Goal: Task Accomplishment & Management: Manage account settings

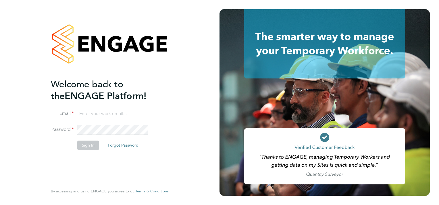
type input "[EMAIL_ADDRESS][PERSON_NAME][DOMAIN_NAME]"
click at [90, 146] on button "Sign In" at bounding box center [88, 145] width 22 height 9
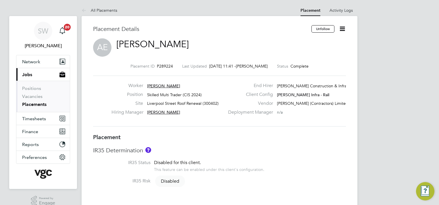
click at [342, 29] on icon at bounding box center [341, 28] width 7 height 7
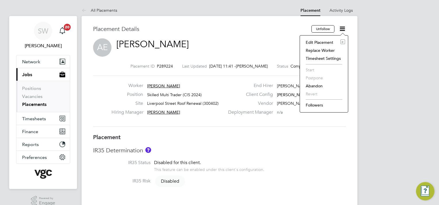
click at [322, 42] on li "Edit Placement e" at bounding box center [324, 42] width 42 height 8
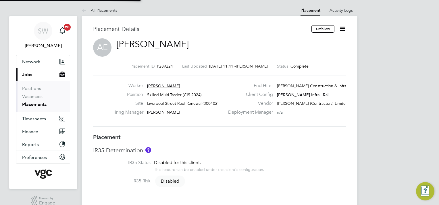
type input "[PERSON_NAME]"
type input "[DATE]"
type input "08:00"
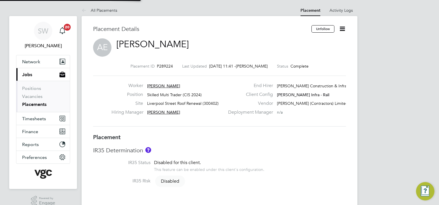
type input "18:00"
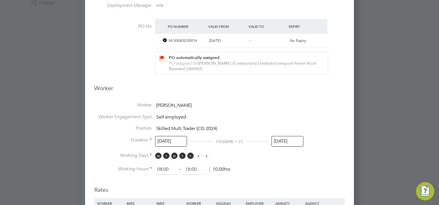
click at [287, 139] on input "[DATE]" at bounding box center [287, 141] width 32 height 11
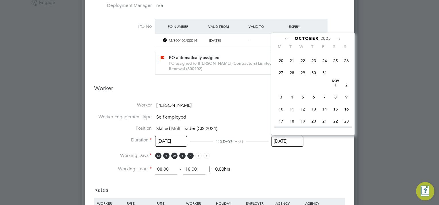
click at [293, 115] on span "11" at bounding box center [291, 109] width 11 height 11
type input "[DATE]"
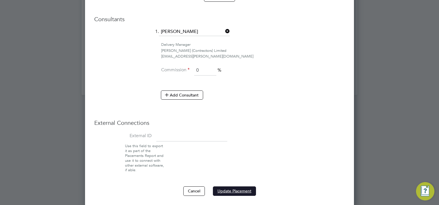
click at [234, 192] on button "Update Placement" at bounding box center [234, 191] width 43 height 9
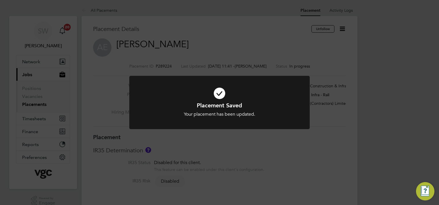
click at [28, 119] on div "Placement Saved Your placement has been updated. Cancel Okay" at bounding box center [219, 102] width 439 height 205
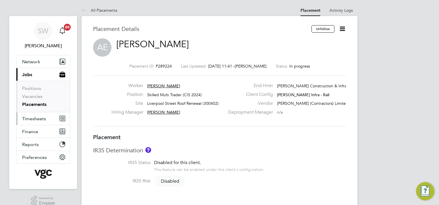
click at [28, 117] on span "Timesheets" at bounding box center [34, 118] width 24 height 5
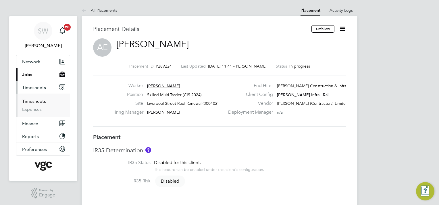
click at [34, 100] on link "Timesheets" at bounding box center [34, 101] width 24 height 5
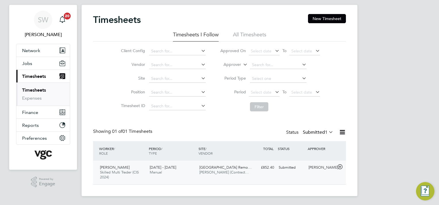
click at [327, 167] on div "[PERSON_NAME]" at bounding box center [321, 167] width 30 height 9
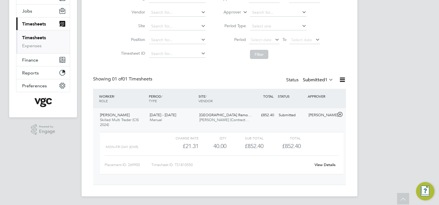
click at [322, 164] on link "View Details" at bounding box center [324, 165] width 21 height 5
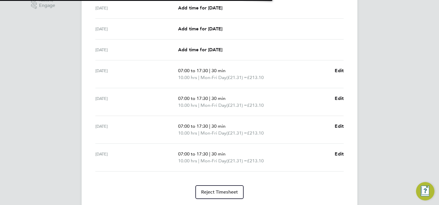
scroll to position [206, 0]
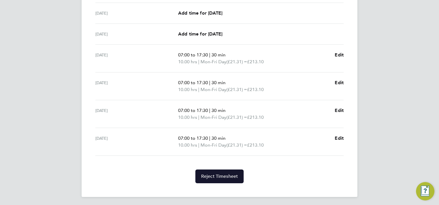
click at [214, 176] on span "Reject Timesheet" at bounding box center [219, 177] width 37 height 6
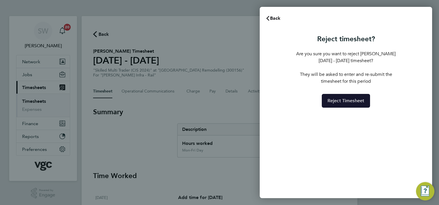
click at [354, 102] on span "Reject Timesheet" at bounding box center [345, 101] width 37 height 6
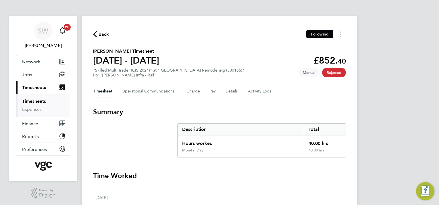
click at [34, 99] on link "Timesheets" at bounding box center [34, 101] width 24 height 5
